Goal: Task Accomplishment & Management: Manage account settings

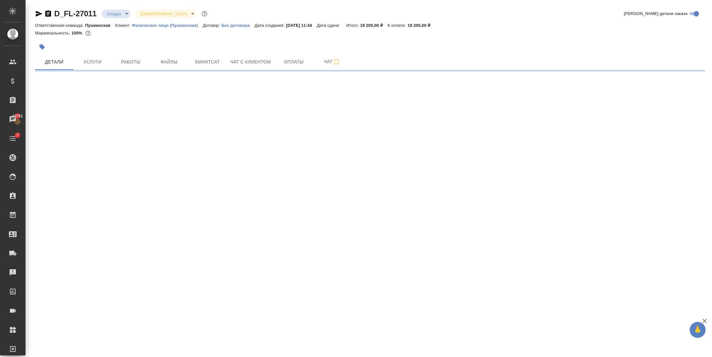
select select "RU"
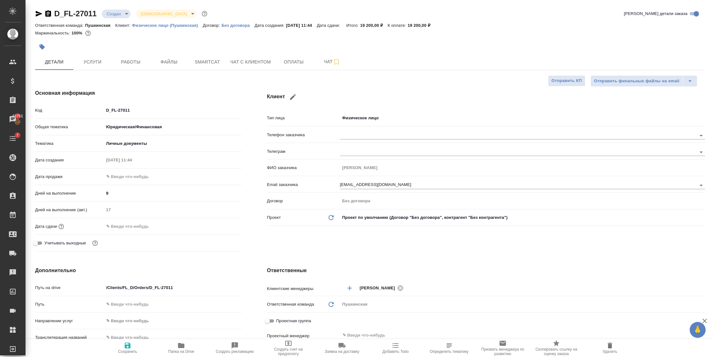
type textarea "x"
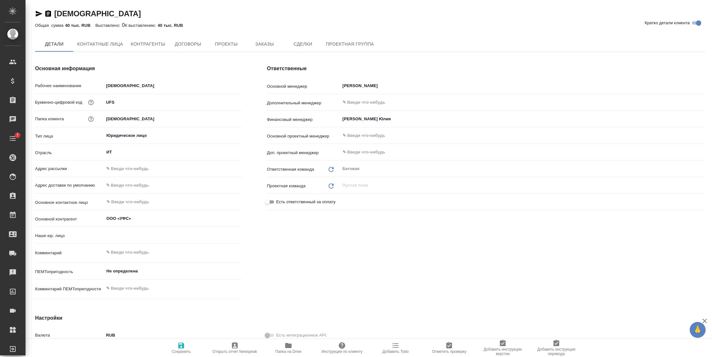
type input "(AU) Общество с ограниченной ответственностью "АЛС""
click at [220, 46] on span "Проекты" at bounding box center [226, 45] width 31 height 8
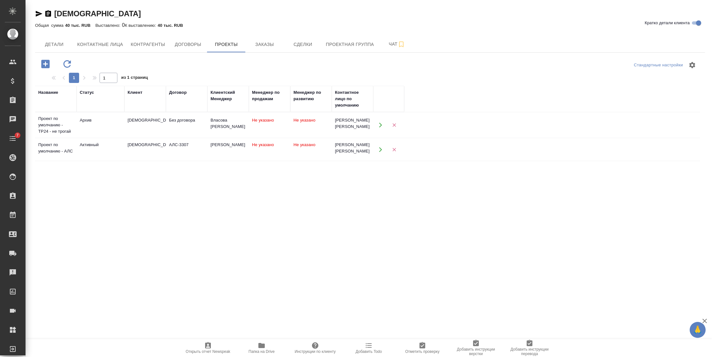
click at [131, 142] on div "УФС" at bounding box center [145, 145] width 35 height 6
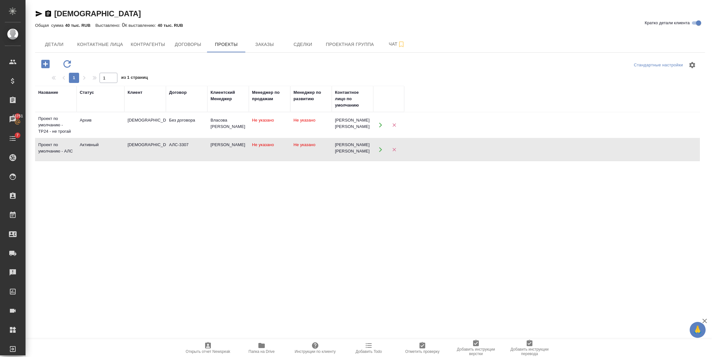
click at [131, 142] on div "УФС" at bounding box center [145, 145] width 35 height 6
click at [126, 122] on td "УФС" at bounding box center [144, 125] width 41 height 22
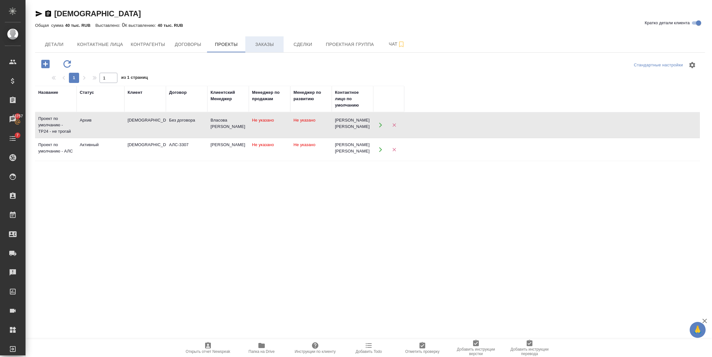
click at [278, 39] on button "Заказы" at bounding box center [264, 44] width 38 height 16
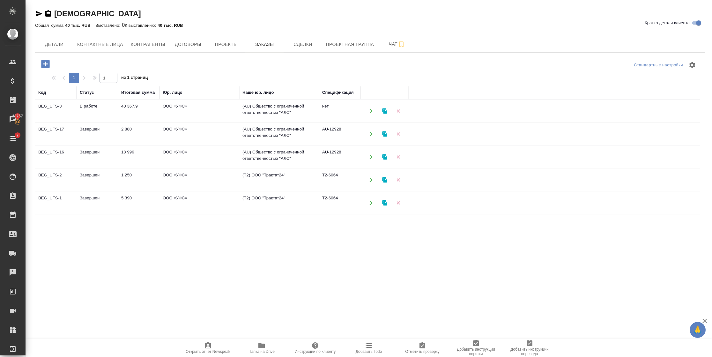
click at [116, 132] on td "Завершен" at bounding box center [97, 134] width 41 height 22
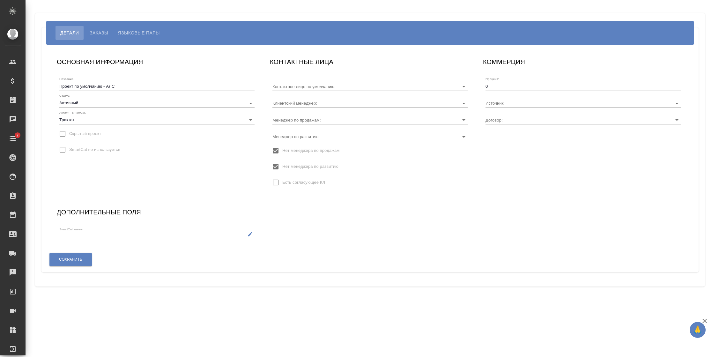
type input "Дарыкин Алексей"
type input "АЛС-3307"
type input "Буранаева Карина"
click at [247, 233] on button "button" at bounding box center [250, 233] width 13 height 13
click at [112, 241] on div "SmartCat клиент:" at bounding box center [143, 234] width 173 height 19
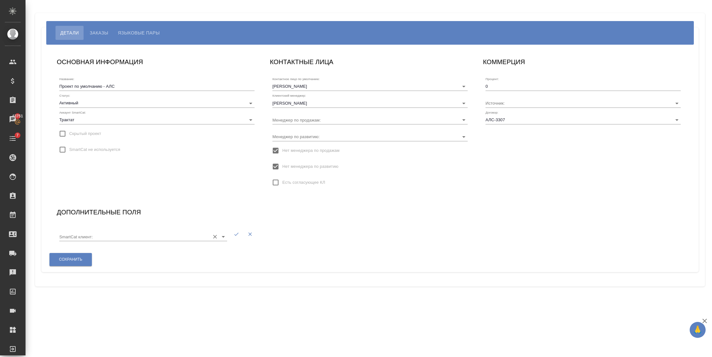
click at [115, 235] on input "SmartCat клиент:" at bounding box center [132, 236] width 147 height 9
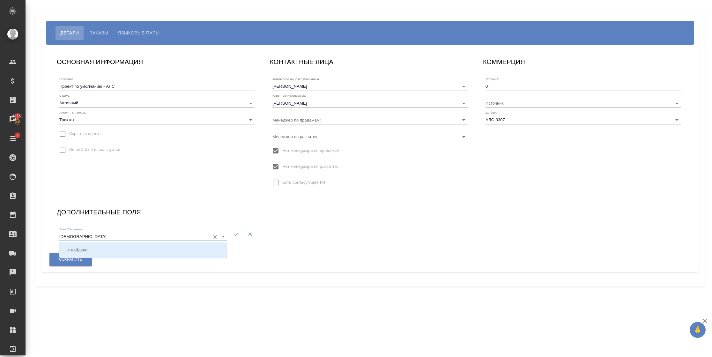
type input "УФС"
drag, startPoint x: 109, startPoint y: 234, endPoint x: 32, endPoint y: 230, distance: 76.6
click at [32, 230] on div "Детали Заказы Языковые пары ОСНОВНАЯ ИНФОРМАЦИЯ Название: Проект по умолчанию -…" at bounding box center [370, 150] width 677 height 300
type input "ufc"
drag, startPoint x: 85, startPoint y: 237, endPoint x: 30, endPoint y: 247, distance: 56.6
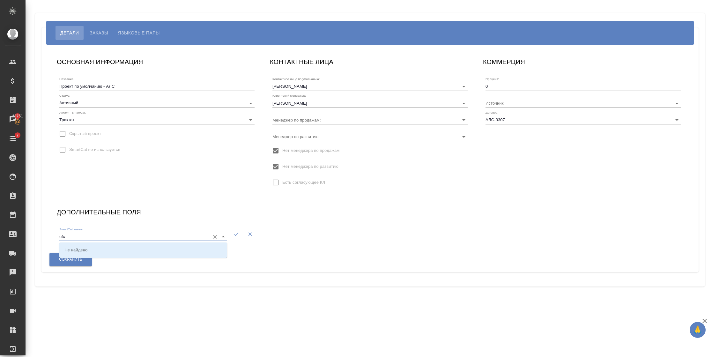
click at [30, 247] on div "Детали Заказы Языковые пары ОСНОВНАЯ ИНФОРМАЦИЯ Название: Проект по умолчанию -…" at bounding box center [369, 150] width 686 height 300
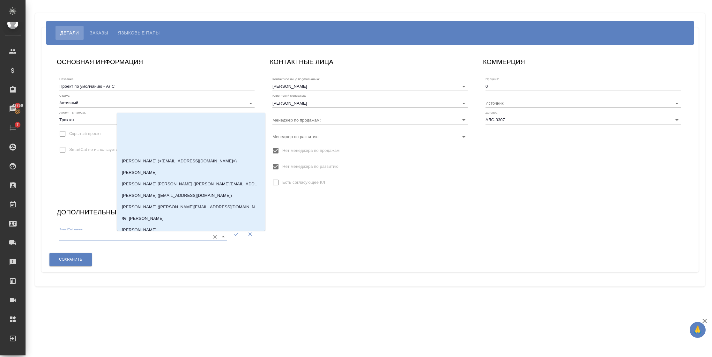
scroll to position [25454, 0]
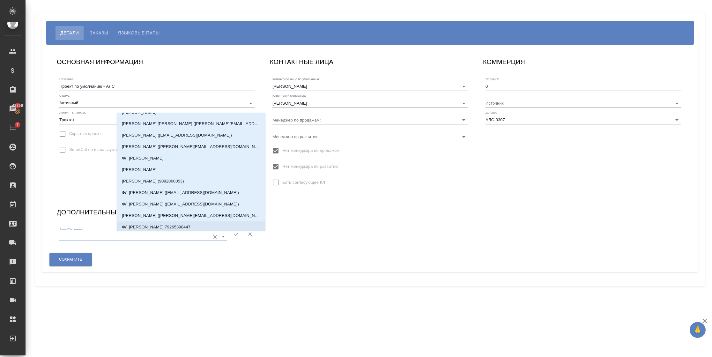
click at [102, 230] on div "SmartCat клиент:" at bounding box center [143, 234] width 168 height 14
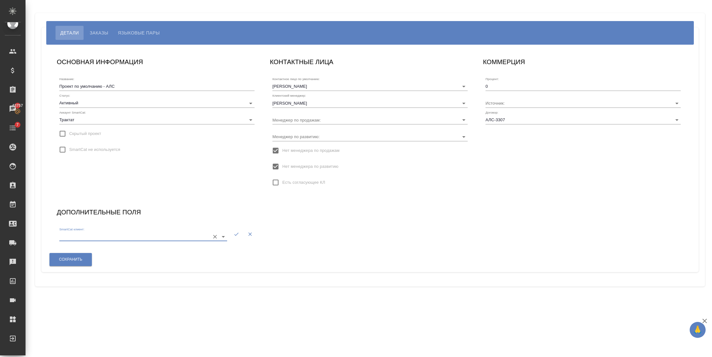
click at [82, 113] on label "Аккаунт SmartCat:" at bounding box center [72, 112] width 26 height 3
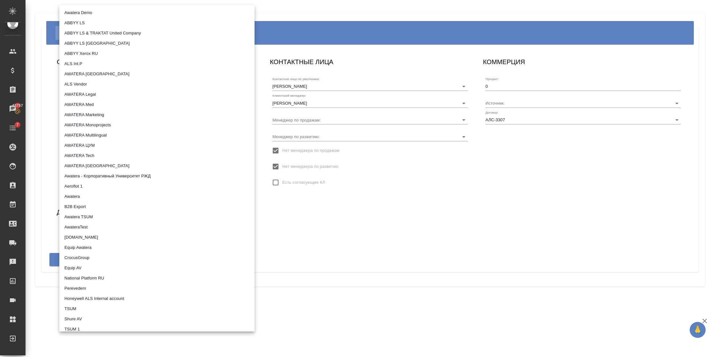
click at [81, 119] on body "🙏 .cls-1 fill:#fff; AWATERA Semenets Irina Клиенты Спецификации Заказы 43757 Ча…" at bounding box center [356, 178] width 712 height 357
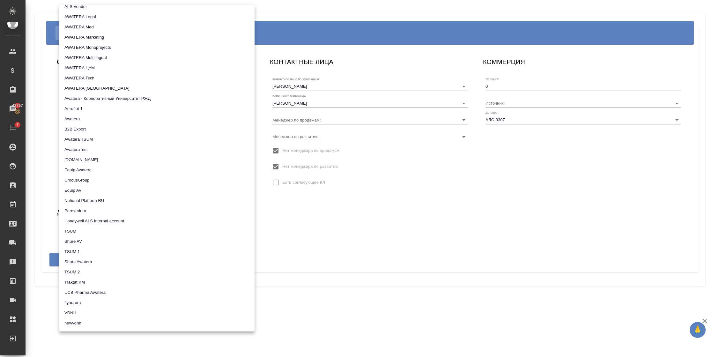
scroll to position [64, 0]
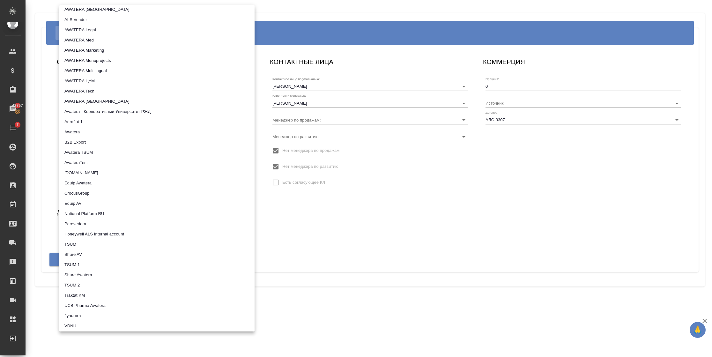
click at [99, 48] on li "AWATERA Marketing" at bounding box center [156, 50] width 195 height 10
type input "5ee7302d78bc4a4c4880ed94"
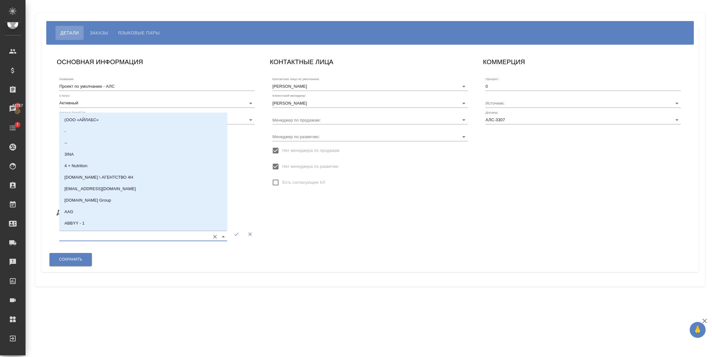
click at [81, 239] on input "SmartCat клиент:" at bounding box center [132, 236] width 147 height 9
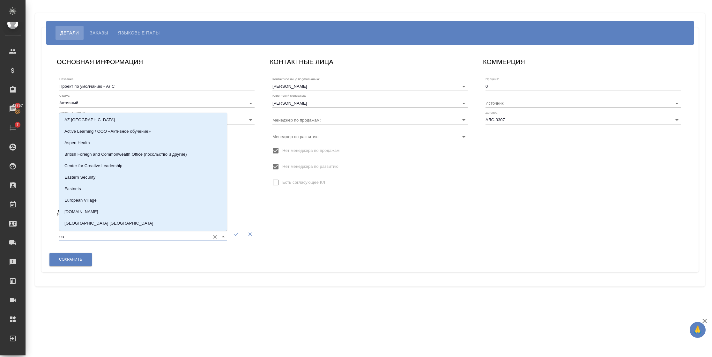
drag, startPoint x: 81, startPoint y: 239, endPoint x: 50, endPoint y: 243, distance: 31.3
click at [50, 243] on div "Дополнительные поля SmartCat клиент: ea" at bounding box center [156, 227] width 213 height 52
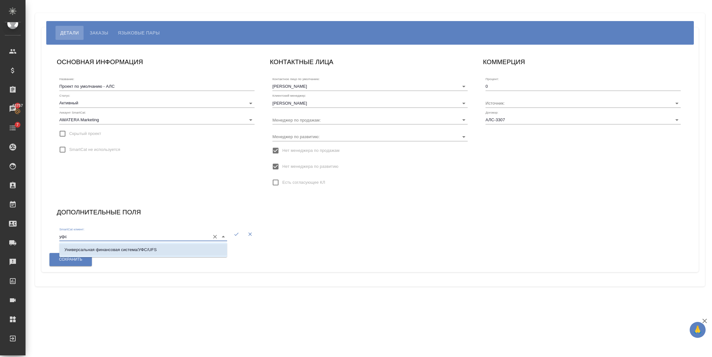
click at [70, 248] on p "Универсальная финансовая система/УФС/UFS" at bounding box center [110, 250] width 92 height 6
type input "Универсальная финансовая система/УФС/UFS"
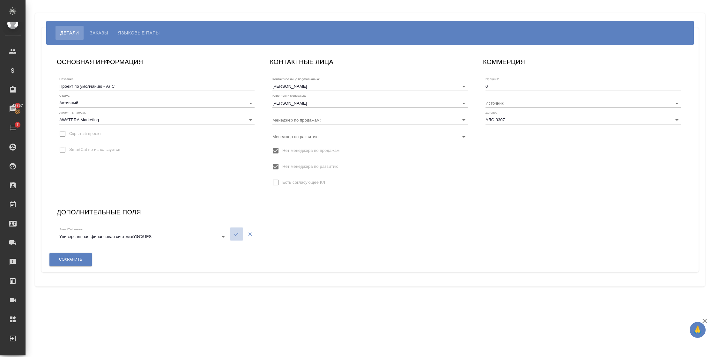
click at [237, 237] on button "button" at bounding box center [236, 233] width 13 height 13
click at [81, 257] on span "Сохранить" at bounding box center [70, 259] width 23 height 5
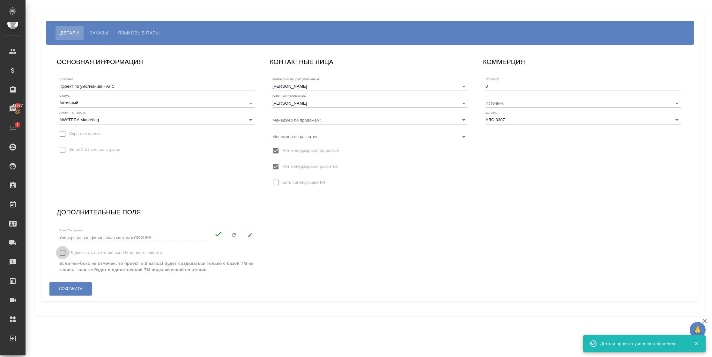
click at [59, 250] on input "Подключать на чтение все ТМ данного клиента" at bounding box center [62, 252] width 13 height 13
checkbox input "true"
click at [65, 286] on span "Сохранить" at bounding box center [70, 288] width 23 height 5
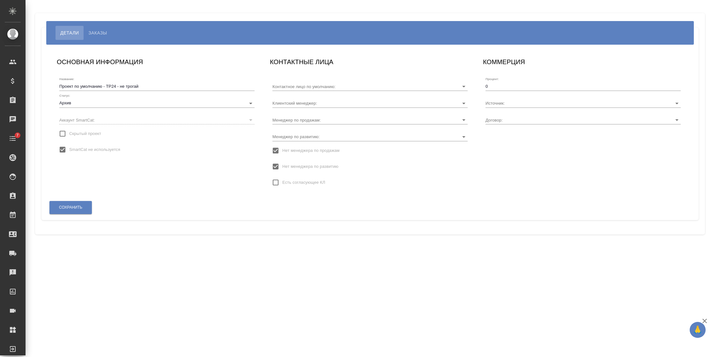
type input "[PERSON_NAME]"
type input "Без договора"
type input "Власова Елена"
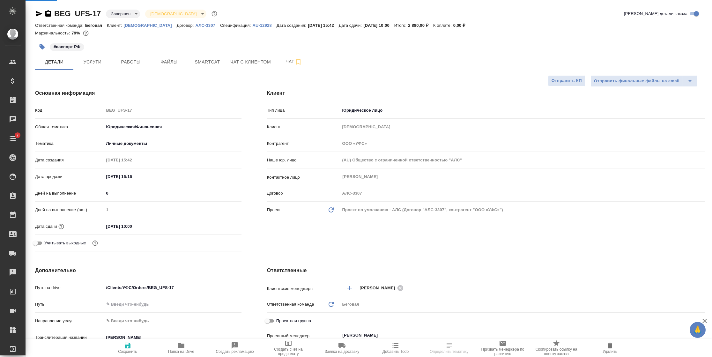
select select "RU"
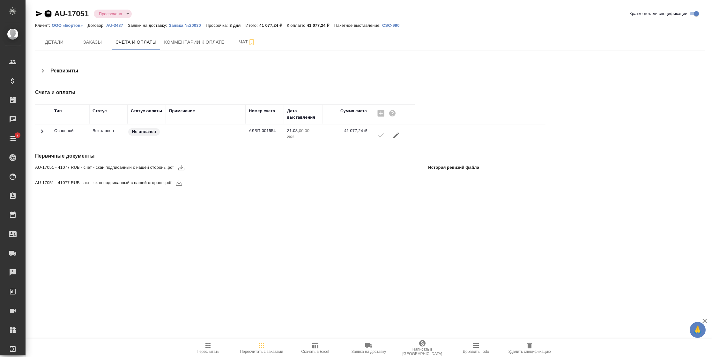
drag, startPoint x: 48, startPoint y: 12, endPoint x: 54, endPoint y: 11, distance: 6.1
click at [48, 12] on icon "button" at bounding box center [48, 14] width 8 height 8
click at [49, 13] on icon "button" at bounding box center [48, 13] width 6 height 6
